Goal: Task Accomplishment & Management: Complete application form

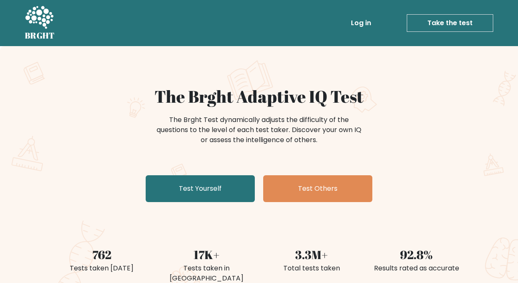
click at [461, 21] on link "Take the test" at bounding box center [449, 23] width 86 height 18
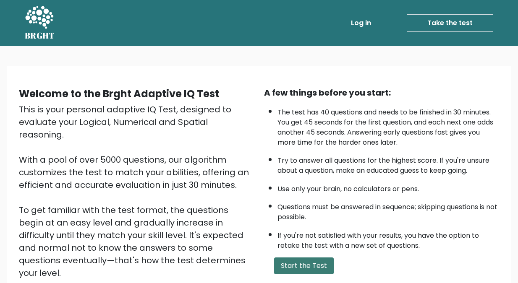
click at [293, 264] on button "Start the Test" at bounding box center [304, 266] width 60 height 17
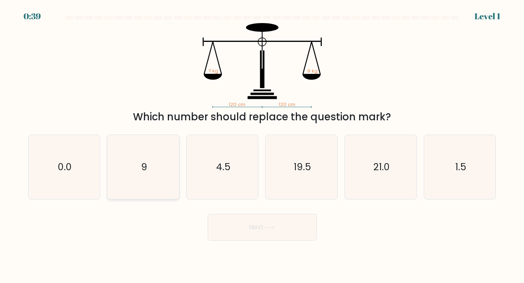
click at [139, 166] on icon "9" at bounding box center [143, 167] width 64 height 64
click at [262, 144] on input "b. 9" at bounding box center [262, 143] width 0 height 2
radio input "true"
click at [261, 226] on button "Next" at bounding box center [262, 227] width 109 height 27
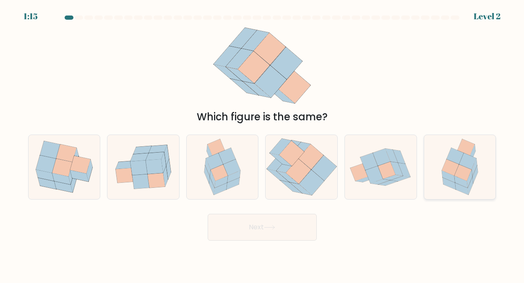
click at [467, 168] on icon at bounding box center [462, 172] width 17 height 17
click at [263, 144] on input "f." at bounding box center [262, 143] width 0 height 2
radio input "true"
click at [259, 224] on button "Next" at bounding box center [262, 227] width 109 height 27
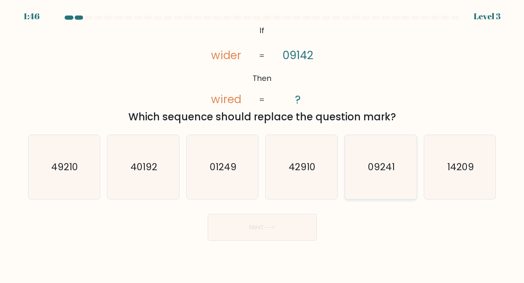
click at [380, 174] on icon "09241" at bounding box center [381, 167] width 64 height 64
click at [263, 144] on input "e. 09241" at bounding box center [262, 143] width 0 height 2
radio input "true"
click at [253, 225] on button "Next" at bounding box center [262, 227] width 109 height 27
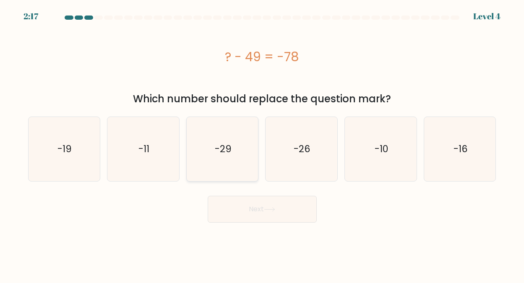
click at [221, 155] on text "-29" at bounding box center [223, 148] width 17 height 13
click at [262, 144] on input "c. -29" at bounding box center [262, 143] width 0 height 2
radio input "true"
click at [258, 206] on button "Next" at bounding box center [262, 209] width 109 height 27
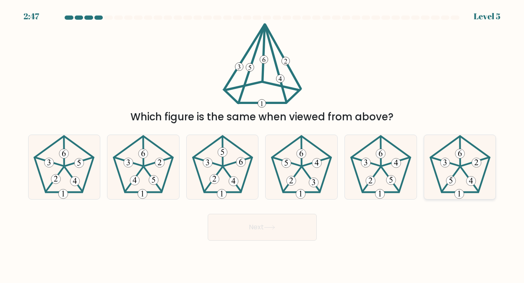
click at [458, 163] on icon at bounding box center [460, 167] width 64 height 64
click at [263, 144] on input "f." at bounding box center [262, 143] width 0 height 2
radio input "true"
click at [253, 226] on button "Next" at bounding box center [262, 227] width 109 height 27
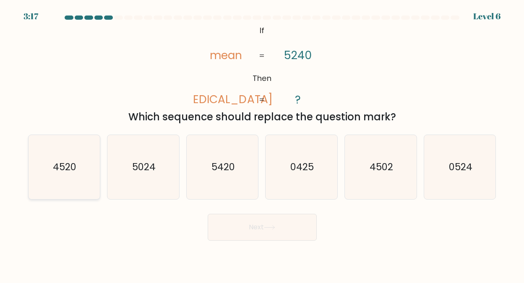
click at [56, 167] on text "4520" at bounding box center [64, 166] width 23 height 13
click at [262, 144] on input "a. 4520" at bounding box center [262, 143] width 0 height 2
radio input "true"
click at [255, 226] on button "Next" at bounding box center [262, 227] width 109 height 27
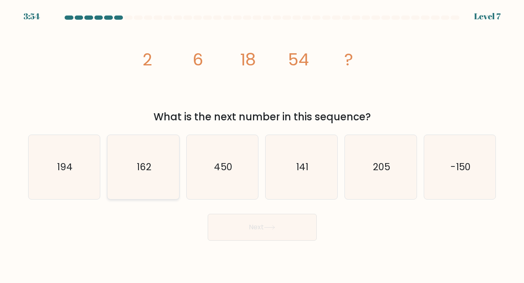
click at [148, 165] on text "162" at bounding box center [144, 166] width 15 height 13
click at [262, 144] on input "b. 162" at bounding box center [262, 143] width 0 height 2
radio input "true"
click at [258, 226] on button "Next" at bounding box center [262, 227] width 109 height 27
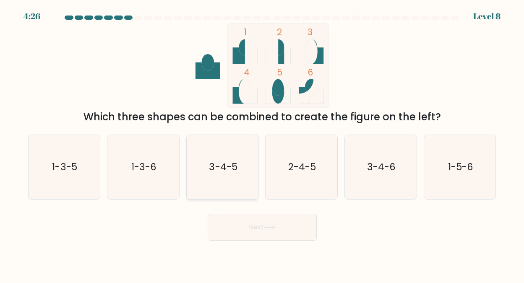
click at [213, 162] on text "3-4-5" at bounding box center [223, 166] width 28 height 13
click at [262, 144] on input "c. 3-4-5" at bounding box center [262, 143] width 0 height 2
radio input "true"
click at [253, 225] on button "Next" at bounding box center [262, 227] width 109 height 27
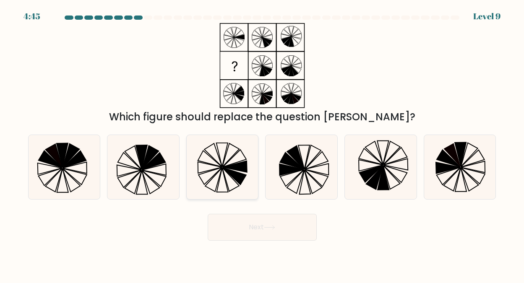
click at [220, 174] on icon at bounding box center [213, 179] width 17 height 23
click at [262, 144] on input "c." at bounding box center [262, 143] width 0 height 2
radio input "true"
click at [254, 223] on button "Next" at bounding box center [262, 227] width 109 height 27
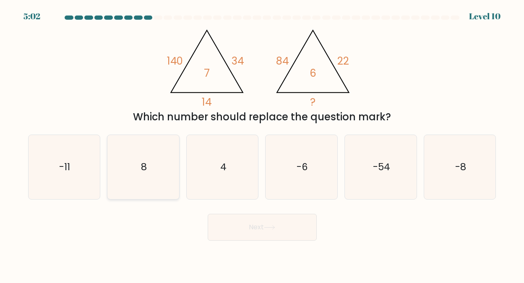
click at [143, 167] on text "8" at bounding box center [144, 166] width 6 height 13
click at [262, 144] on input "b. 8" at bounding box center [262, 143] width 0 height 2
radio input "true"
click at [255, 224] on button "Next" at bounding box center [262, 227] width 109 height 27
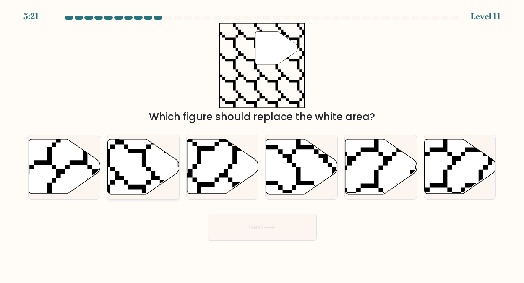
click at [125, 167] on icon at bounding box center [144, 166] width 72 height 55
click at [262, 144] on input "b." at bounding box center [262, 143] width 0 height 2
radio input "true"
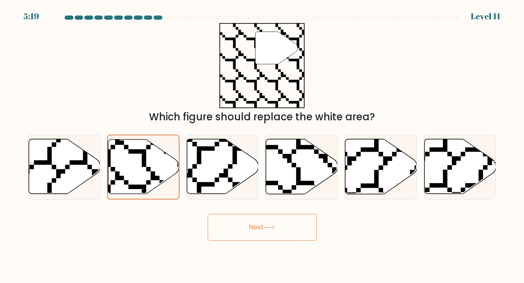
click at [249, 225] on button "Next" at bounding box center [262, 227] width 109 height 27
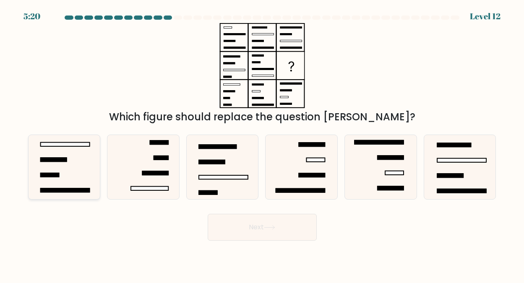
click at [68, 141] on icon at bounding box center [64, 167] width 64 height 64
click at [262, 142] on input "a." at bounding box center [262, 143] width 0 height 2
radio input "true"
click at [256, 222] on button "Next" at bounding box center [262, 227] width 109 height 27
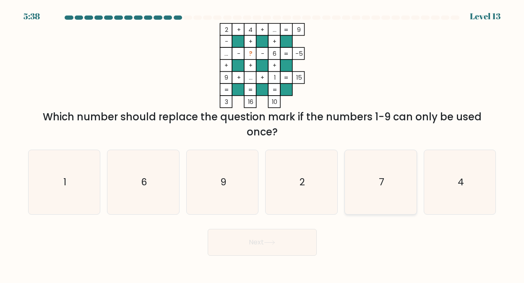
click at [385, 180] on icon "7" at bounding box center [381, 182] width 64 height 64
click at [263, 144] on input "e. 7" at bounding box center [262, 143] width 0 height 2
radio input "true"
click at [256, 241] on button "Next" at bounding box center [262, 242] width 109 height 27
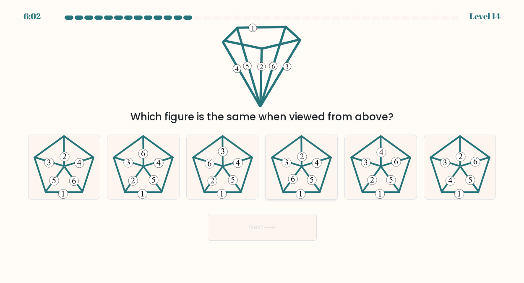
click at [302, 164] on g at bounding box center [301, 167] width 59 height 62
click at [263, 144] on input "d." at bounding box center [262, 143] width 0 height 2
radio input "true"
click at [259, 226] on button "Next" at bounding box center [262, 227] width 109 height 27
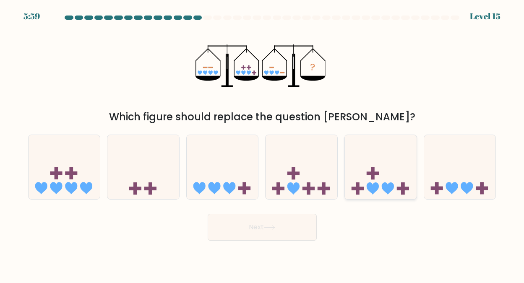
click at [375, 186] on icon at bounding box center [373, 188] width 12 height 12
click at [263, 144] on input "e." at bounding box center [262, 143] width 0 height 2
radio input "true"
click at [252, 226] on button "Next" at bounding box center [262, 227] width 109 height 27
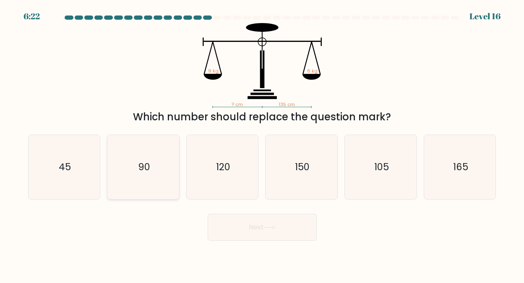
click at [141, 163] on text "90" at bounding box center [144, 166] width 12 height 13
click at [262, 144] on input "b. 90" at bounding box center [262, 143] width 0 height 2
radio input "true"
click at [260, 225] on button "Next" at bounding box center [262, 227] width 109 height 27
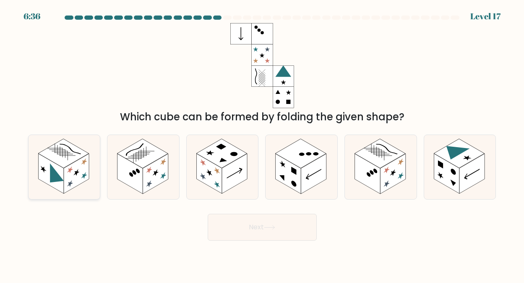
click at [71, 156] on line at bounding box center [68, 155] width 16 height 9
click at [262, 144] on input "a." at bounding box center [262, 143] width 0 height 2
radio input "true"
click at [255, 226] on button "Next" at bounding box center [262, 227] width 109 height 27
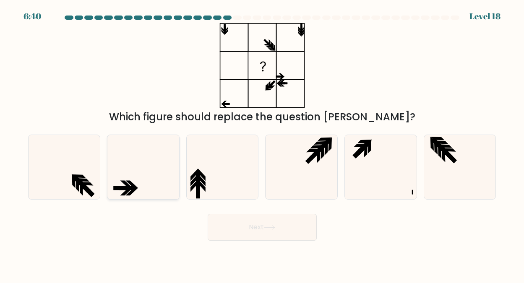
click at [141, 173] on icon at bounding box center [143, 167] width 64 height 64
click at [262, 144] on input "b." at bounding box center [262, 143] width 0 height 2
radio input "true"
click at [248, 226] on button "Next" at bounding box center [262, 227] width 109 height 27
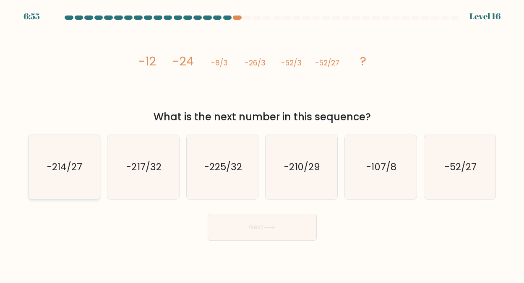
click at [66, 164] on text "-214/27" at bounding box center [64, 166] width 35 height 13
click at [262, 144] on input "a. -214/27" at bounding box center [262, 143] width 0 height 2
radio input "true"
click at [70, 171] on text "-214/27" at bounding box center [64, 166] width 35 height 13
click at [262, 144] on input "a. -214/27" at bounding box center [262, 143] width 0 height 2
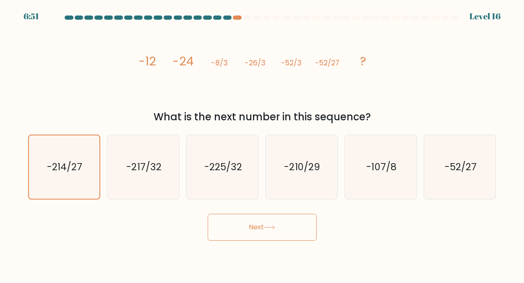
click at [254, 224] on button "Next" at bounding box center [262, 227] width 109 height 27
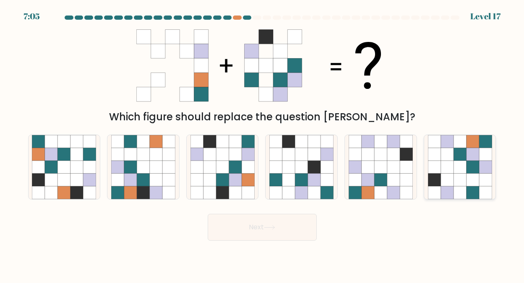
click at [453, 166] on icon at bounding box center [459, 167] width 13 height 13
click at [263, 144] on input "f." at bounding box center [262, 143] width 0 height 2
radio input "true"
click at [258, 224] on button "Next" at bounding box center [262, 227] width 109 height 27
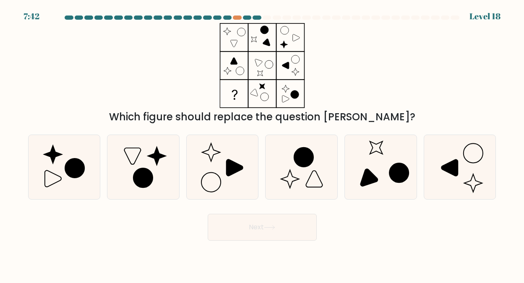
click at [255, 228] on button "Next" at bounding box center [262, 227] width 109 height 27
click at [120, 164] on icon at bounding box center [143, 167] width 64 height 64
click at [262, 144] on input "b." at bounding box center [262, 143] width 0 height 2
radio input "true"
click at [254, 226] on button "Next" at bounding box center [262, 227] width 109 height 27
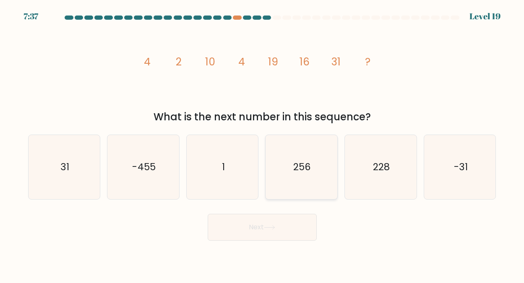
click at [300, 165] on text "256" at bounding box center [302, 166] width 18 height 13
click at [263, 144] on input "d. 256" at bounding box center [262, 143] width 0 height 2
radio input "true"
click at [259, 225] on button "Next" at bounding box center [262, 227] width 109 height 27
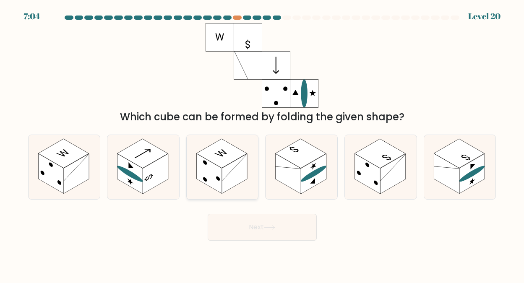
click at [222, 159] on rect at bounding box center [221, 153] width 51 height 29
click at [262, 144] on input "c." at bounding box center [262, 143] width 0 height 2
radio input "true"
click at [254, 225] on button "Next" at bounding box center [262, 227] width 109 height 27
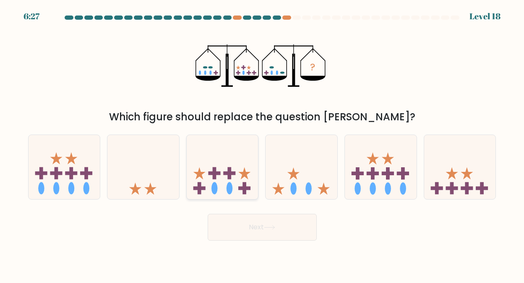
click at [224, 174] on rect at bounding box center [229, 174] width 12 height 4
click at [262, 144] on input "c." at bounding box center [262, 143] width 0 height 2
radio input "true"
click at [256, 226] on button "Next" at bounding box center [262, 227] width 109 height 27
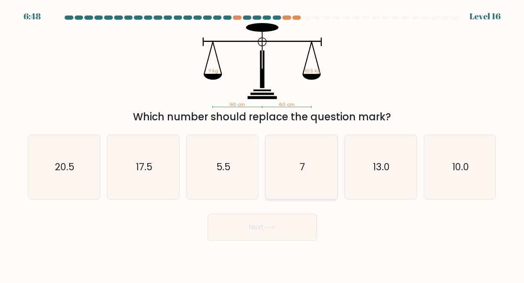
click at [304, 168] on text "7" at bounding box center [301, 166] width 5 height 13
click at [263, 144] on input "d. 7" at bounding box center [262, 143] width 0 height 2
radio input "true"
click at [260, 228] on button "Next" at bounding box center [262, 227] width 109 height 27
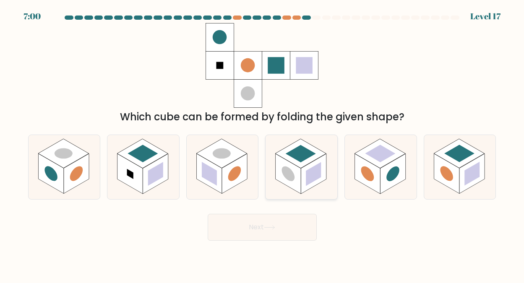
click at [303, 160] on rect at bounding box center [301, 154] width 30 height 18
click at [263, 144] on input "d." at bounding box center [262, 143] width 0 height 2
radio input "true"
click at [257, 225] on button "Next" at bounding box center [262, 227] width 109 height 27
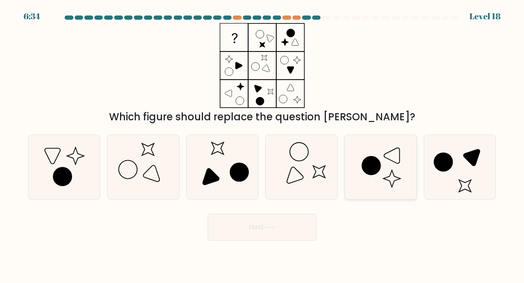
click at [389, 159] on icon at bounding box center [392, 156] width 16 height 16
click at [263, 144] on input "e." at bounding box center [262, 143] width 0 height 2
radio input "true"
click at [255, 225] on button "Next" at bounding box center [262, 227] width 109 height 27
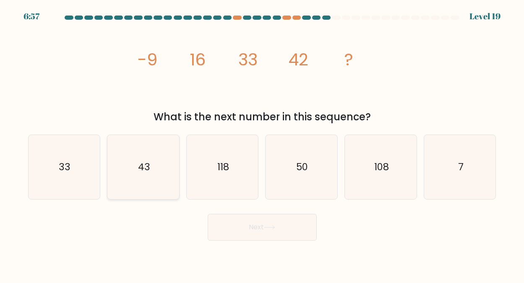
click at [146, 164] on text "43" at bounding box center [144, 166] width 12 height 13
click at [262, 144] on input "b. 43" at bounding box center [262, 143] width 0 height 2
radio input "true"
click at [254, 226] on button "Next" at bounding box center [262, 227] width 109 height 27
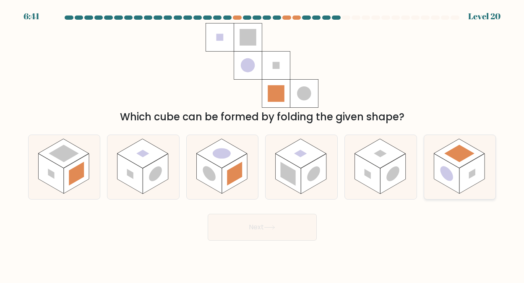
click at [455, 161] on rect at bounding box center [459, 153] width 51 height 29
click at [263, 144] on input "f." at bounding box center [262, 143] width 0 height 2
radio input "true"
click at [253, 225] on button "Next" at bounding box center [262, 227] width 109 height 27
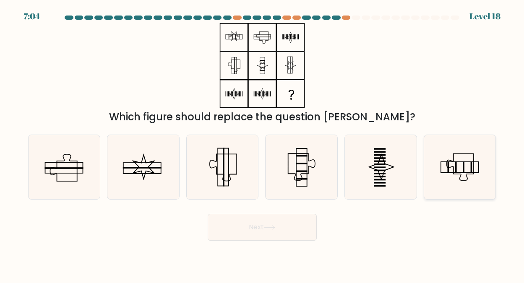
click at [464, 165] on rect at bounding box center [464, 167] width 2 height 12
click at [263, 144] on input "f." at bounding box center [262, 143] width 0 height 2
radio input "true"
click at [259, 225] on button "Next" at bounding box center [262, 227] width 109 height 27
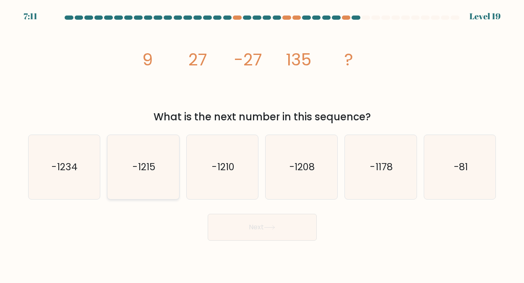
click at [147, 170] on text "-1215" at bounding box center [144, 166] width 22 height 13
click at [262, 144] on input "b. -1215" at bounding box center [262, 143] width 0 height 2
radio input "true"
click at [254, 225] on button "Next" at bounding box center [262, 227] width 109 height 27
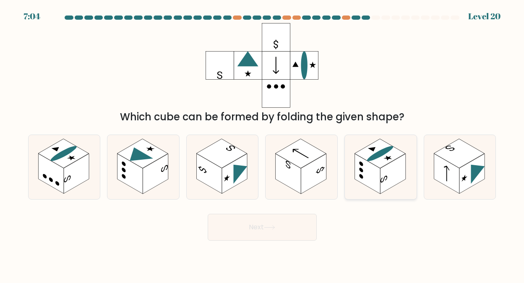
click at [386, 154] on rect at bounding box center [379, 153] width 51 height 29
click at [263, 144] on input "e." at bounding box center [262, 143] width 0 height 2
radio input "true"
click at [256, 225] on button "Next" at bounding box center [262, 227] width 109 height 27
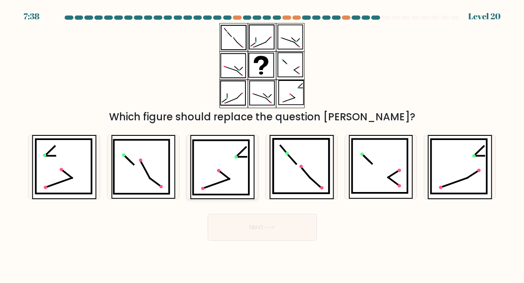
click at [226, 161] on icon at bounding box center [221, 167] width 56 height 54
click at [262, 144] on input "c." at bounding box center [262, 143] width 0 height 2
radio input "true"
click at [270, 224] on button "Next" at bounding box center [262, 227] width 109 height 27
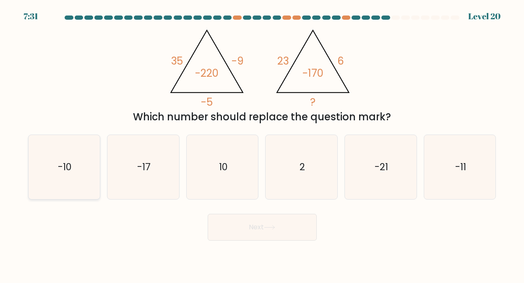
click at [74, 169] on icon "-10" at bounding box center [64, 167] width 64 height 64
click at [262, 144] on input "a. -10" at bounding box center [262, 143] width 0 height 2
radio input "true"
click at [257, 224] on button "Next" at bounding box center [262, 227] width 109 height 27
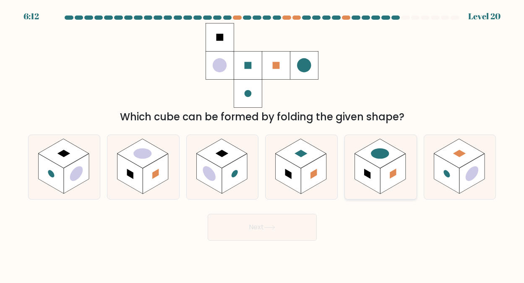
click at [388, 154] on circle at bounding box center [380, 153] width 26 height 15
click at [263, 144] on input "e." at bounding box center [262, 143] width 0 height 2
radio input "true"
click at [258, 225] on button "Next" at bounding box center [262, 227] width 109 height 27
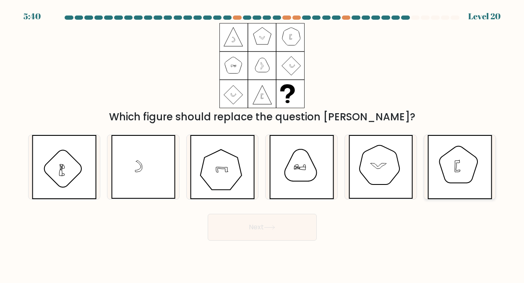
click at [461, 161] on icon at bounding box center [459, 167] width 65 height 64
click at [263, 144] on input "f." at bounding box center [262, 143] width 0 height 2
radio input "true"
click at [260, 226] on button "Next" at bounding box center [262, 227] width 109 height 27
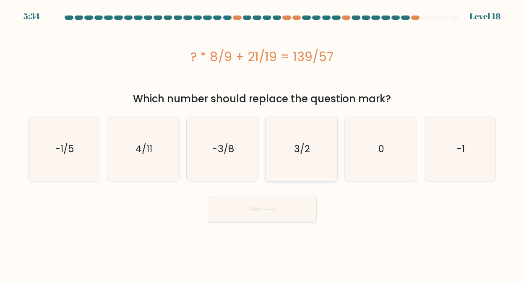
click at [307, 143] on text "3/2" at bounding box center [302, 148] width 16 height 13
click at [263, 143] on input "d. 3/2" at bounding box center [262, 143] width 0 height 2
radio input "true"
click at [269, 208] on icon at bounding box center [269, 209] width 11 height 5
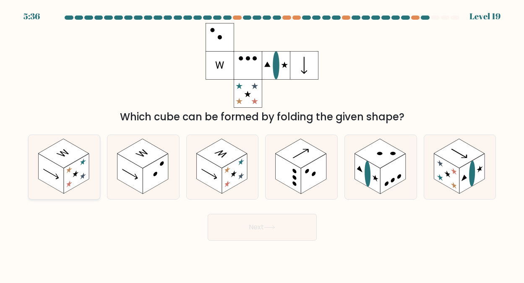
click at [69, 154] on g at bounding box center [63, 153] width 51 height 29
click at [262, 144] on input "a." at bounding box center [262, 143] width 0 height 2
radio input "true"
click at [257, 224] on button "Next" at bounding box center [262, 227] width 109 height 27
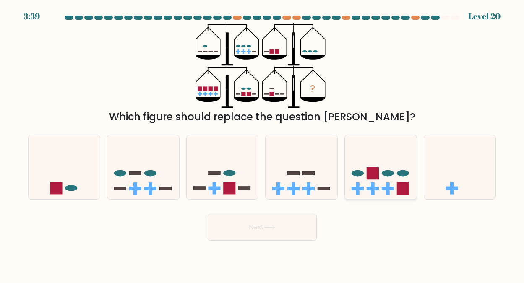
click at [379, 174] on icon at bounding box center [381, 166] width 72 height 59
click at [263, 144] on input "e." at bounding box center [262, 143] width 0 height 2
radio input "true"
click at [253, 225] on button "Next" at bounding box center [262, 227] width 109 height 27
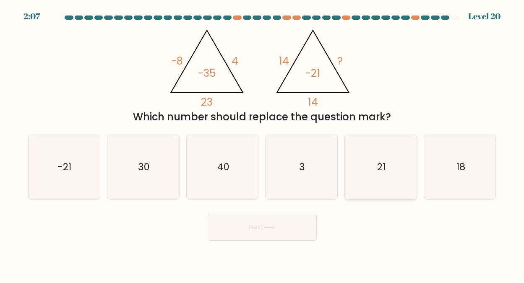
click at [379, 162] on text "21" at bounding box center [381, 166] width 8 height 13
click at [263, 144] on input "e. 21" at bounding box center [262, 143] width 0 height 2
radio input "true"
click at [263, 225] on button "Next" at bounding box center [262, 227] width 109 height 27
